Goal: Navigation & Orientation: Find specific page/section

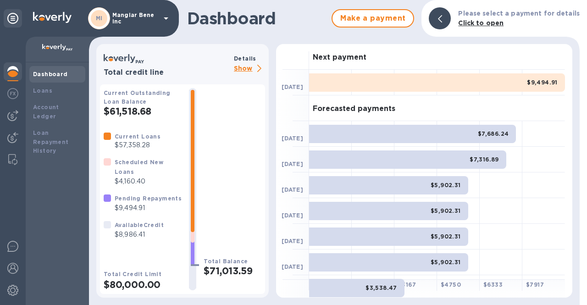
click at [167, 22] on icon at bounding box center [165, 18] width 11 height 11
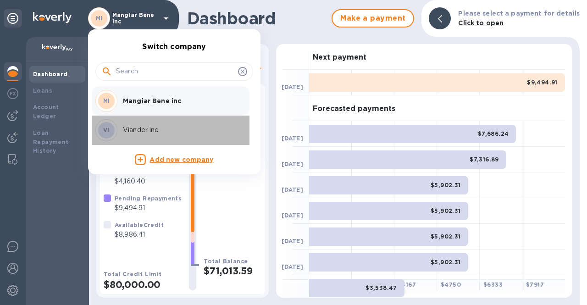
click at [136, 127] on p "Viander inc" at bounding box center [180, 130] width 115 height 10
